Goal: Task Accomplishment & Management: Complete application form

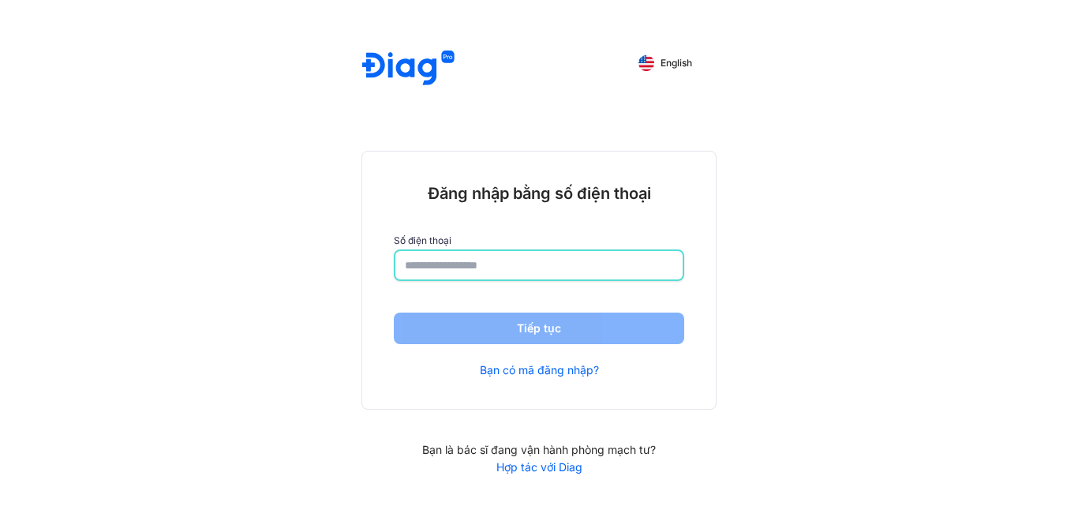
click at [464, 266] on input "number" at bounding box center [539, 265] width 268 height 28
click at [519, 370] on link "Bạn có mã đăng nhập?" at bounding box center [539, 371] width 119 height 14
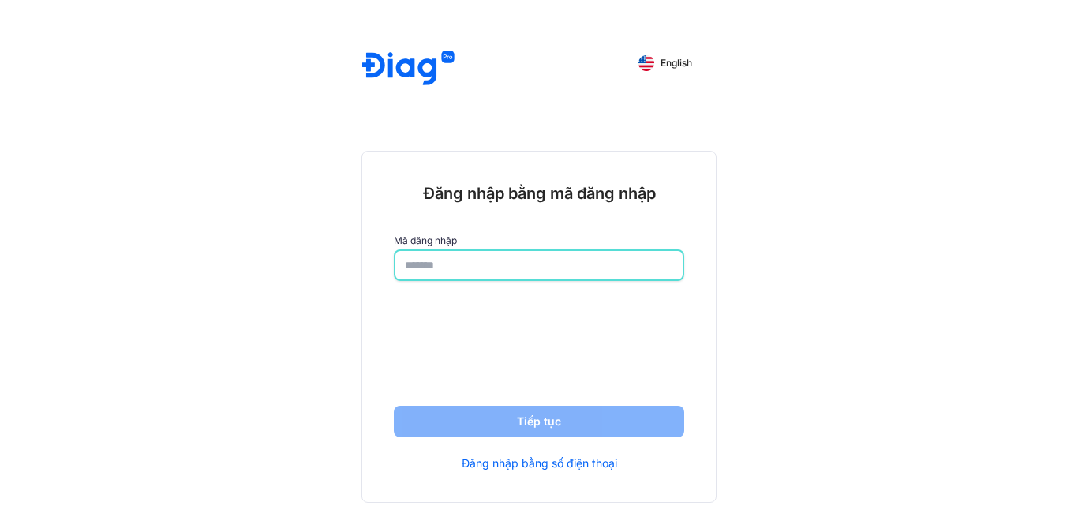
click at [451, 261] on input "text" at bounding box center [539, 265] width 268 height 28
type input "*****"
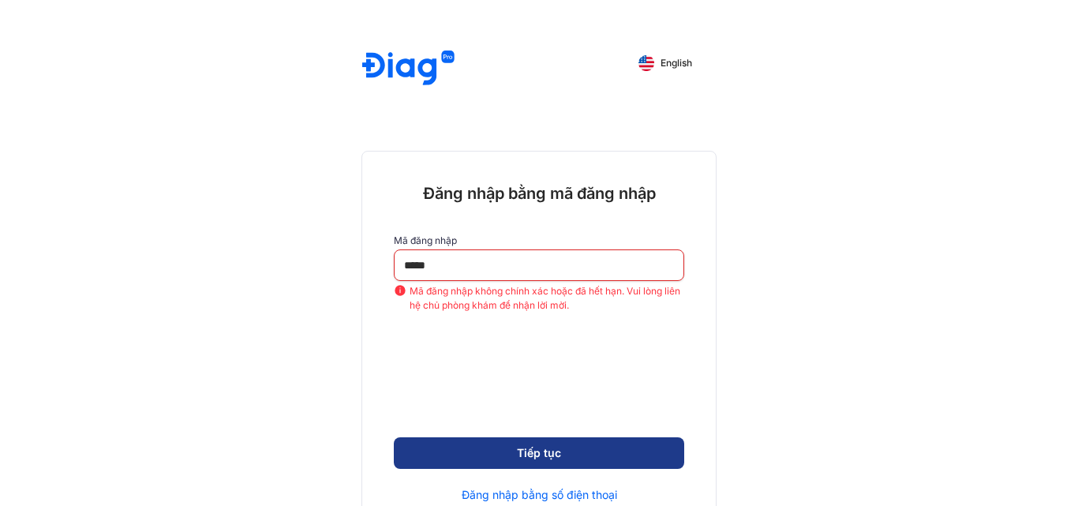
click at [450, 461] on button "Tiếp tục" at bounding box center [539, 453] width 290 height 32
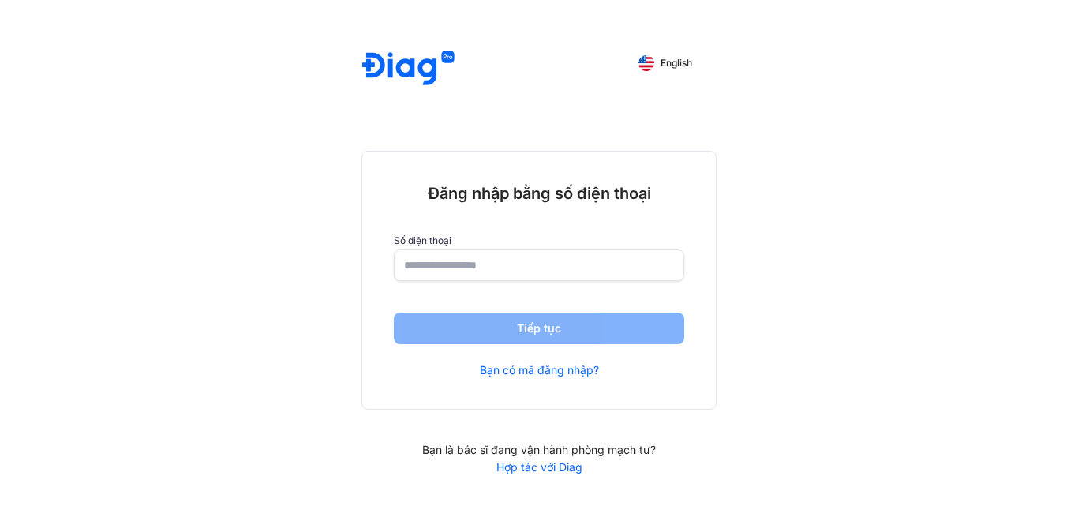
click at [508, 468] on link "Hợp tác với Diag" at bounding box center [538, 467] width 355 height 14
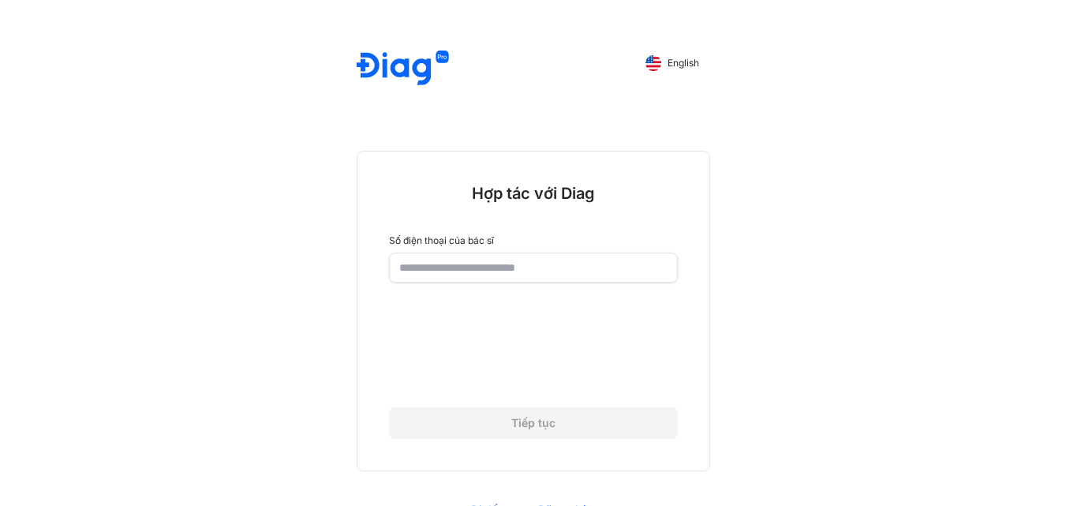
click at [427, 267] on input "number" at bounding box center [533, 267] width 268 height 28
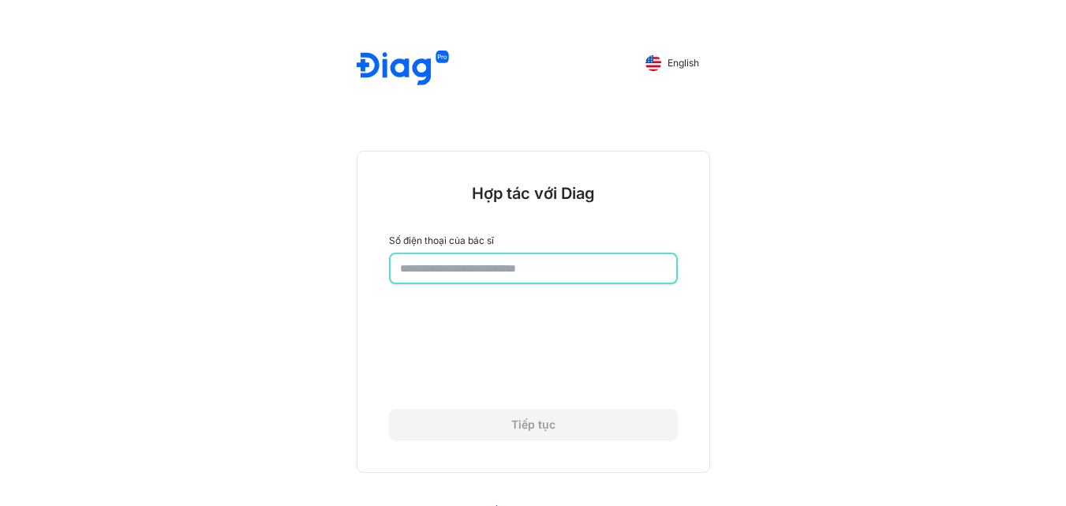
type input "*****"
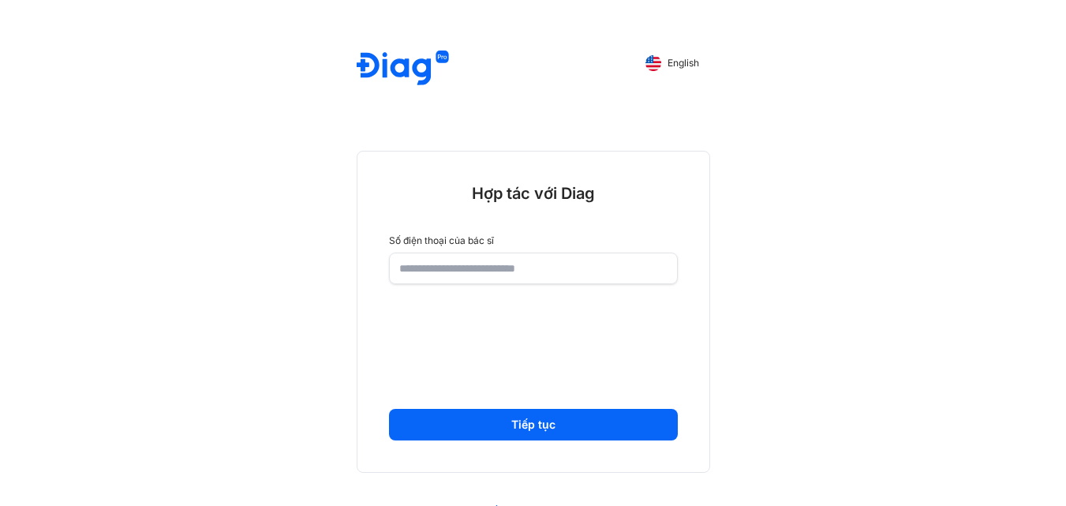
drag, startPoint x: 466, startPoint y: 413, endPoint x: 468, endPoint y: 403, distance: 9.6
click at [467, 410] on button "Tiếp tục" at bounding box center [533, 425] width 289 height 32
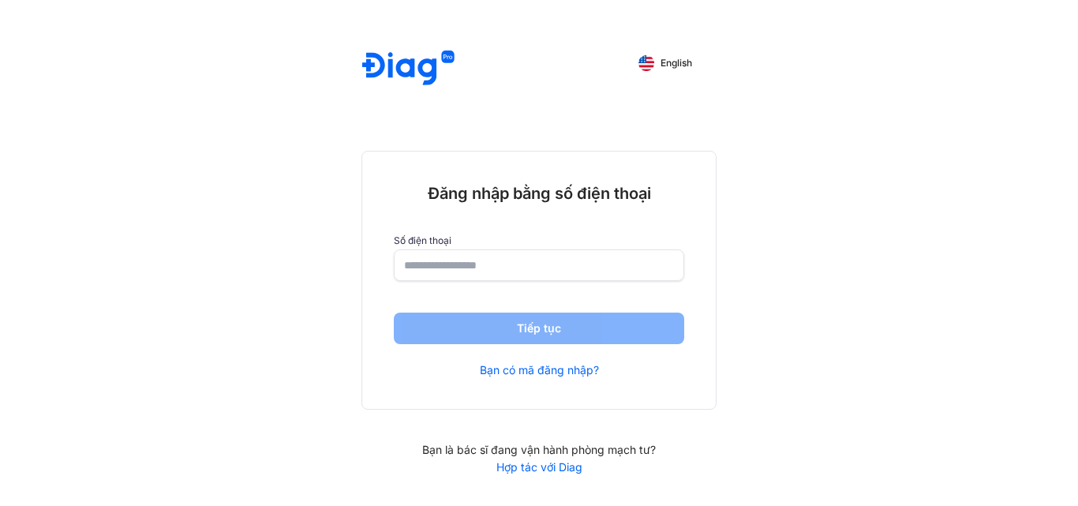
click at [516, 380] on div "Đăng nhập bằng số điện thoại Số điện thoại Tiếp tục Bạn có mã đăng nhập?" at bounding box center [538, 279] width 353 height 257
click at [516, 371] on link "Bạn có mã đăng nhập?" at bounding box center [539, 370] width 119 height 14
